Goal: Task Accomplishment & Management: Manage account settings

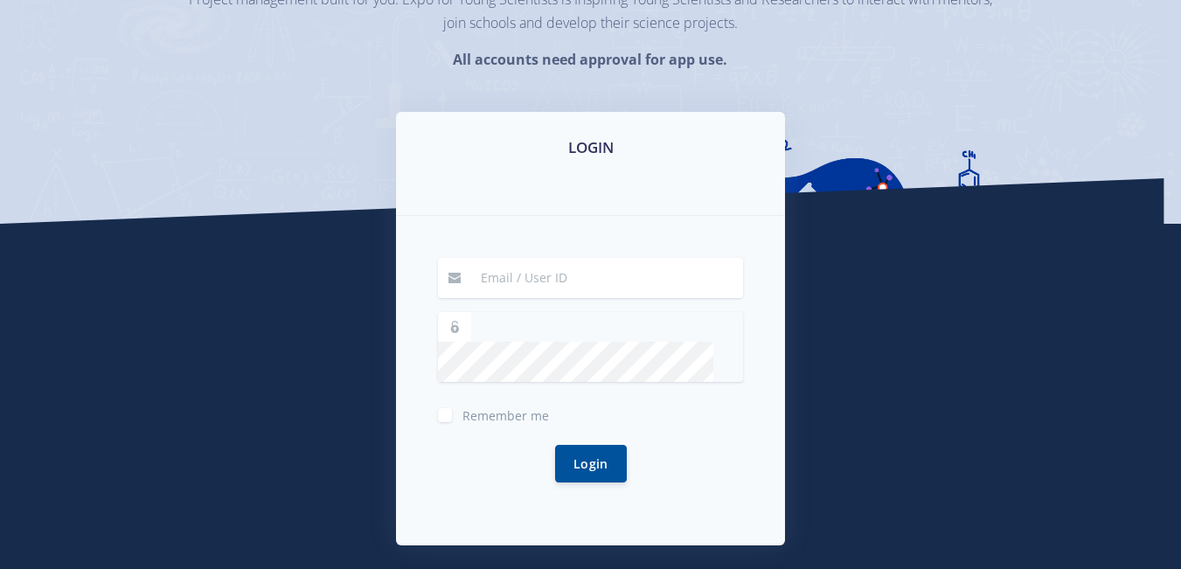
scroll to position [194, 0]
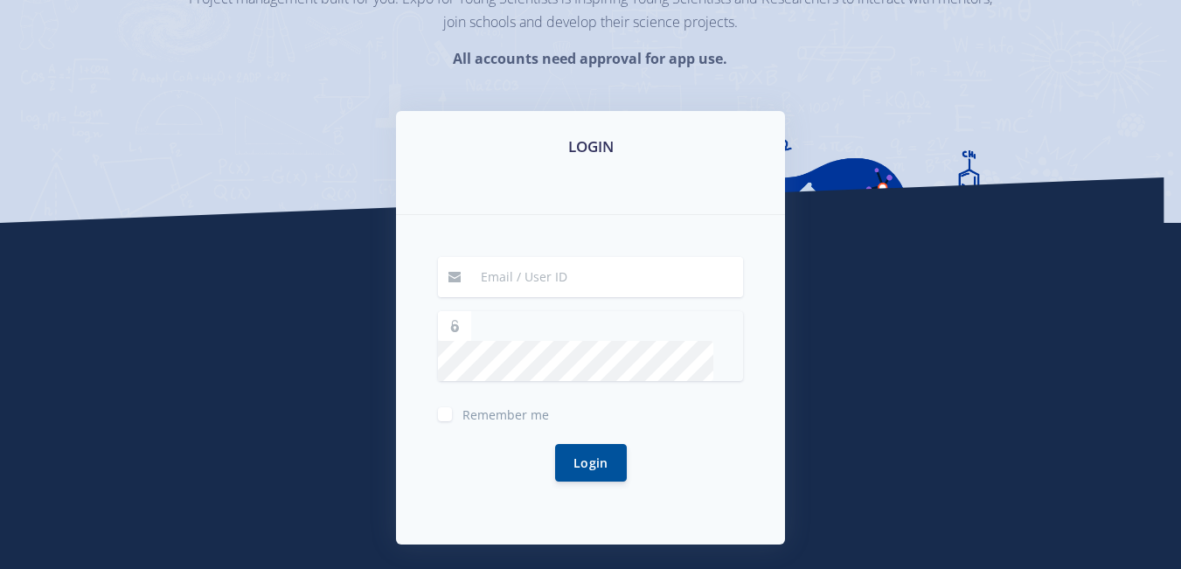
click at [518, 278] on input at bounding box center [606, 277] width 273 height 40
type input "[EMAIL_ADDRESS][DOMAIN_NAME]"
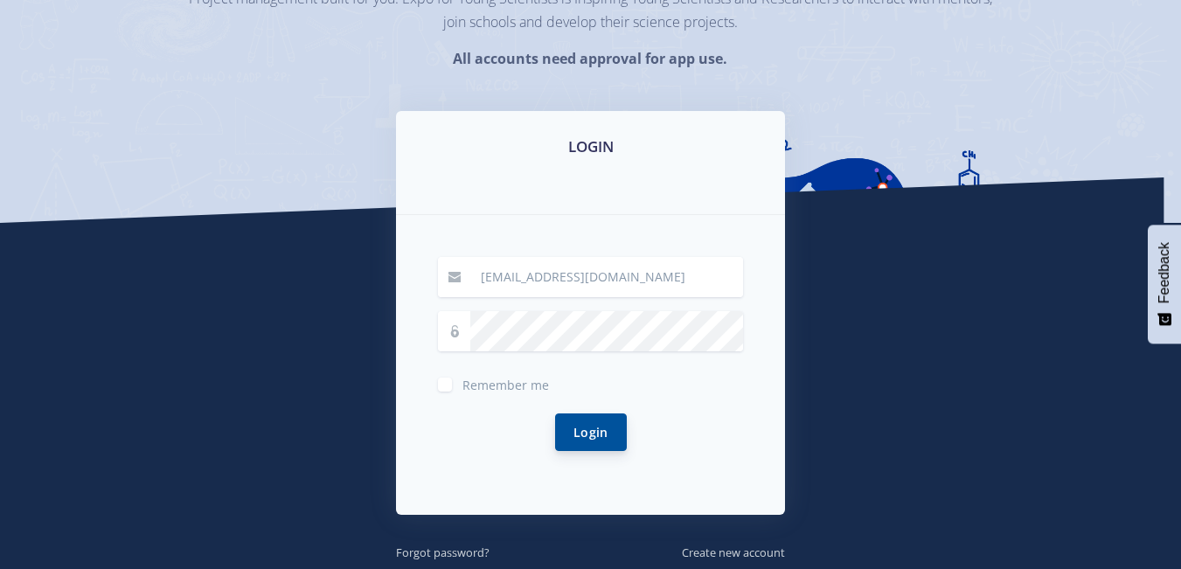
click at [588, 445] on button "Login" at bounding box center [591, 433] width 72 height 38
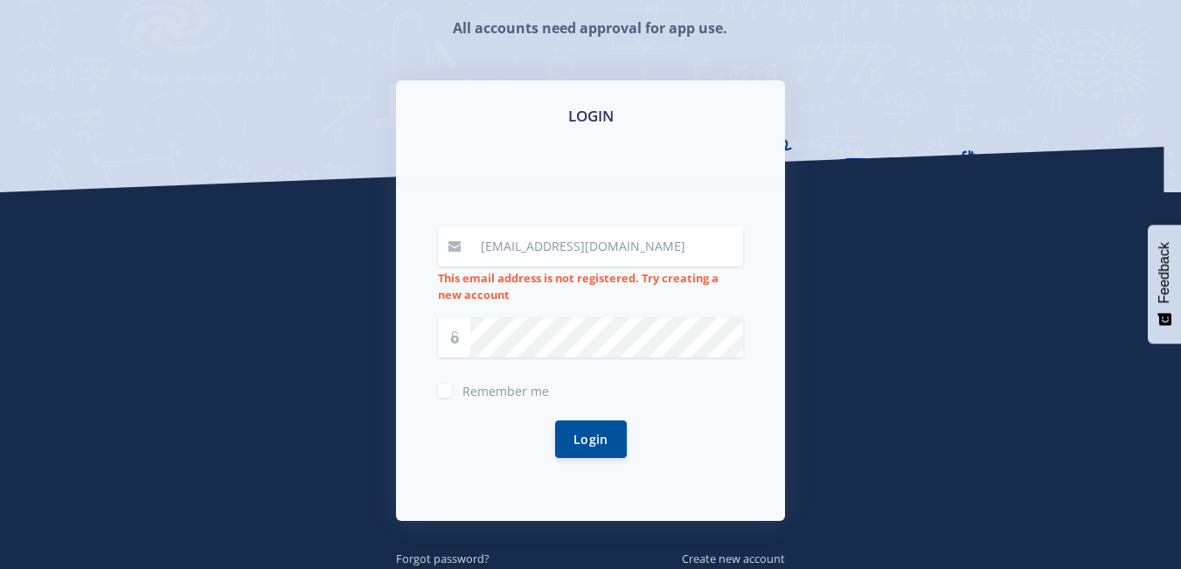
scroll to position [375, 0]
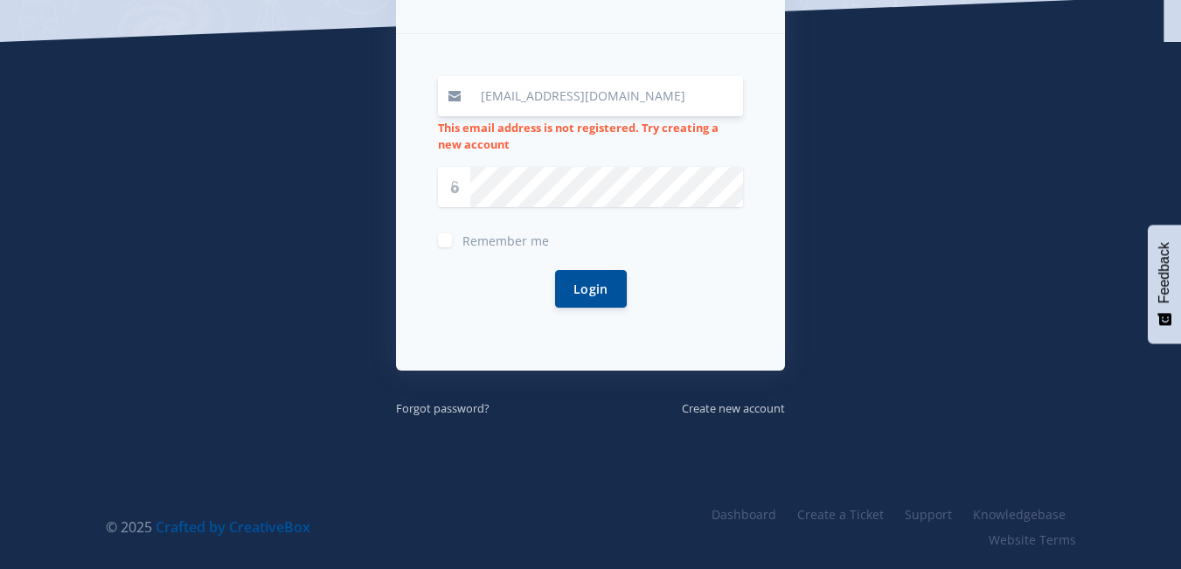
click at [705, 90] on input "[EMAIL_ADDRESS][DOMAIN_NAME]" at bounding box center [606, 96] width 273 height 40
click at [594, 289] on button "Login" at bounding box center [591, 288] width 72 height 38
click at [527, 102] on input at bounding box center [606, 96] width 273 height 40
type input "[EMAIL_ADDRESS][DOMAIN_NAME]"
click at [495, 239] on span "Remember me" at bounding box center [506, 241] width 87 height 17
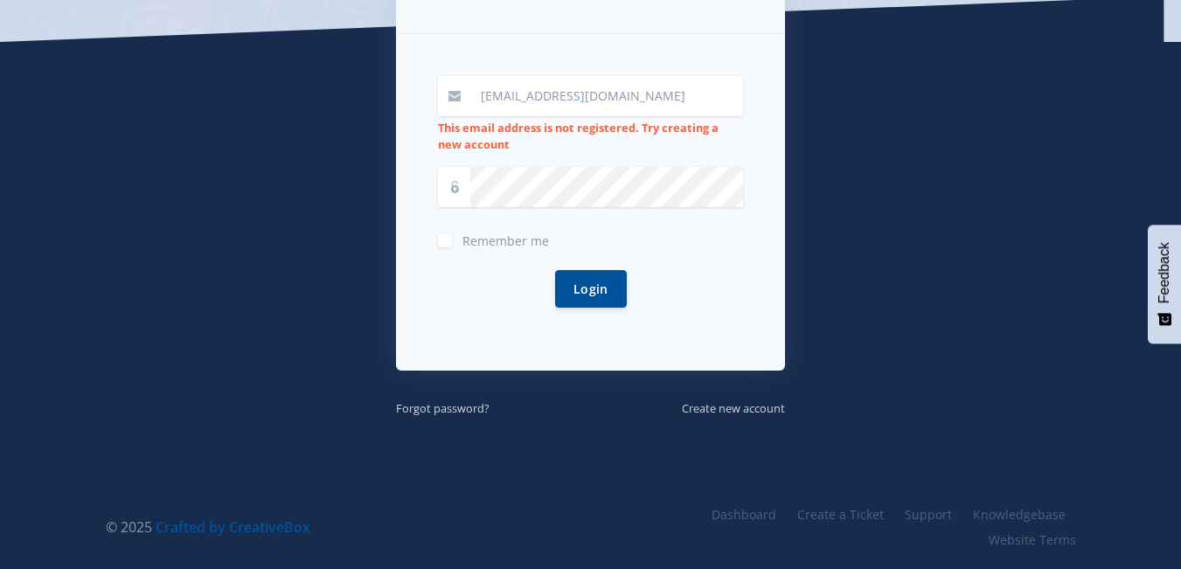
click at [474, 239] on input "Remember me" at bounding box center [468, 233] width 11 height 11
checkbox input "true"
click at [598, 288] on button "Login" at bounding box center [591, 288] width 72 height 38
